Goal: Information Seeking & Learning: Find specific fact

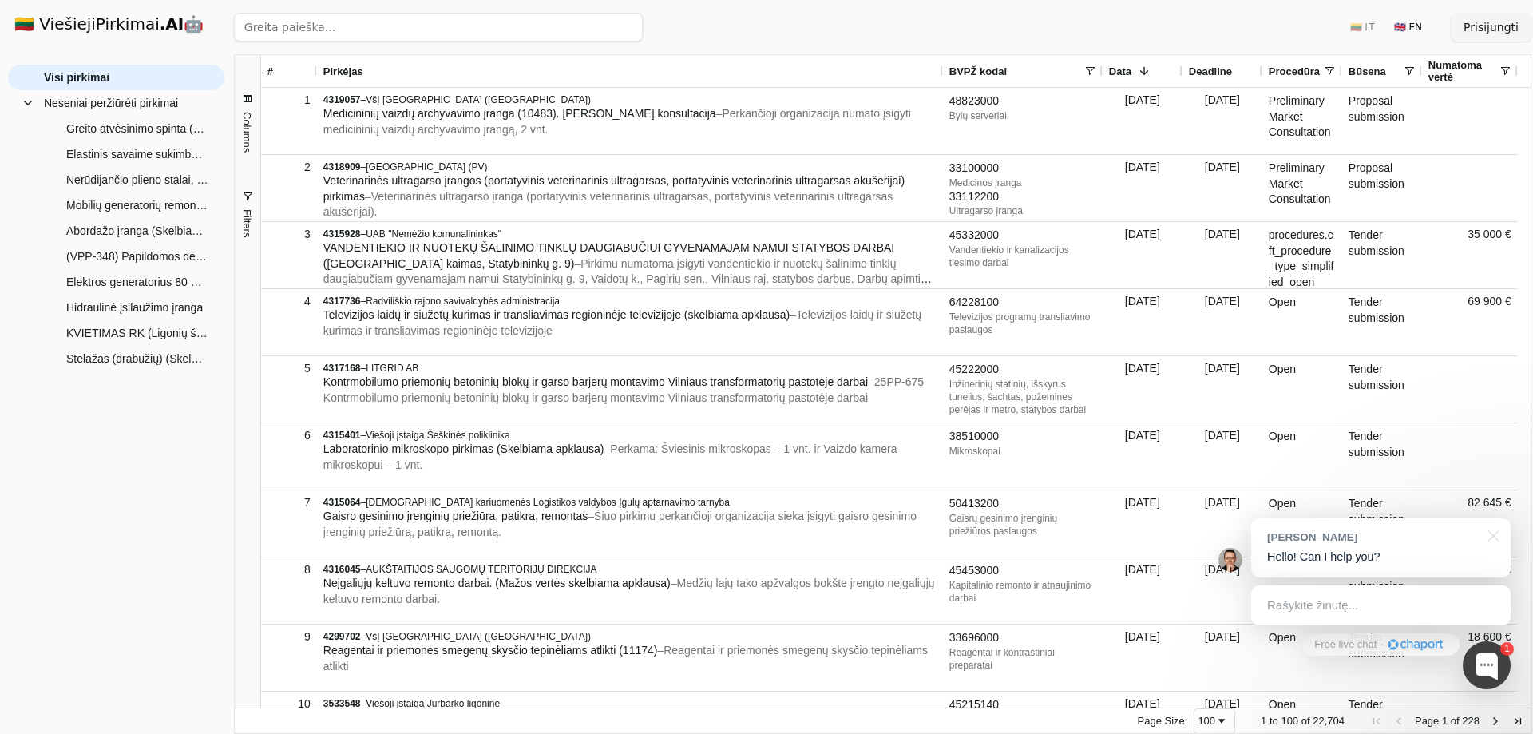
click at [416, 30] on input "search" at bounding box center [438, 27] width 409 height 29
click button "Ieškoti" at bounding box center [611, 27] width 62 height 29
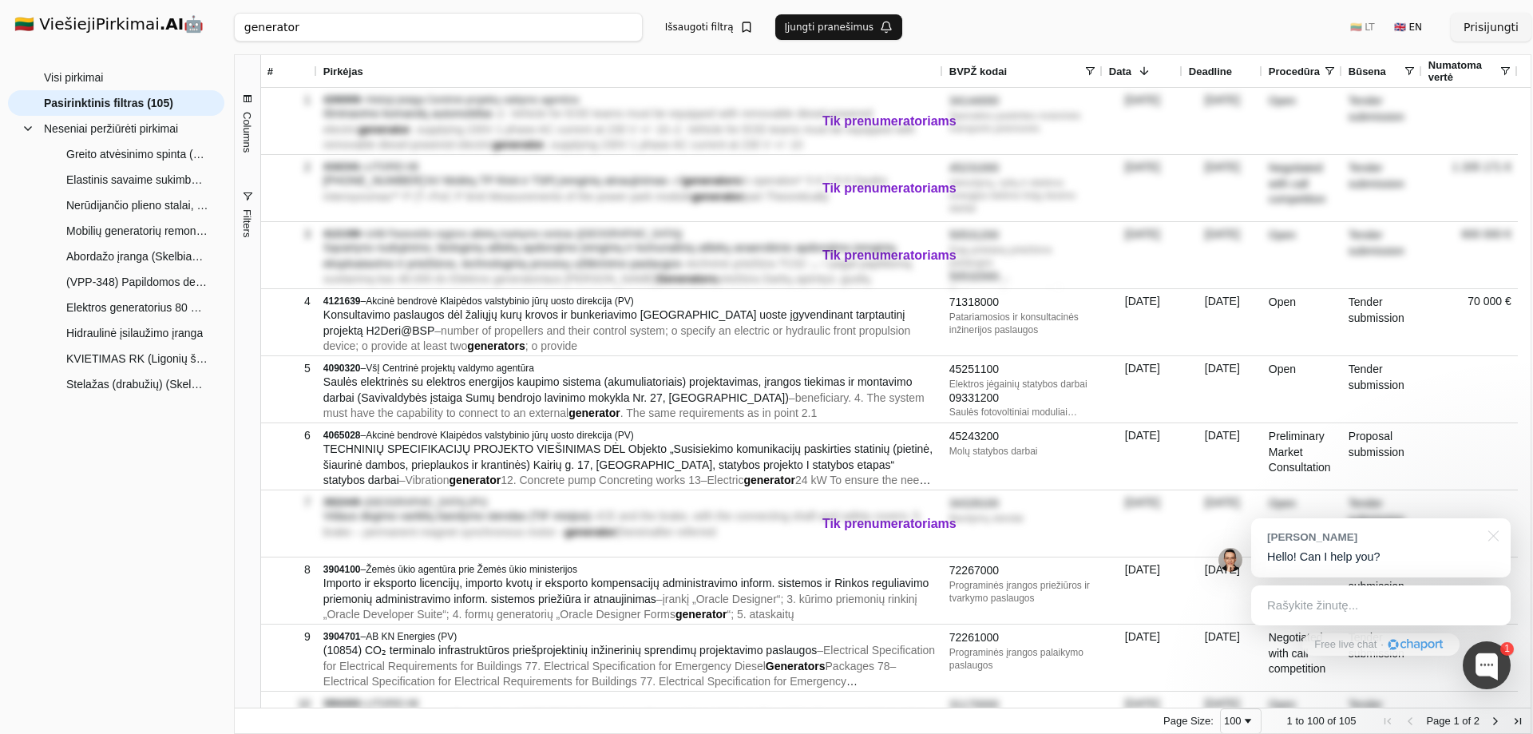
click at [325, 33] on input "generator" at bounding box center [438, 27] width 409 height 29
type input "gener"
click button "Ieškoti" at bounding box center [611, 27] width 62 height 29
